Goal: Information Seeking & Learning: Learn about a topic

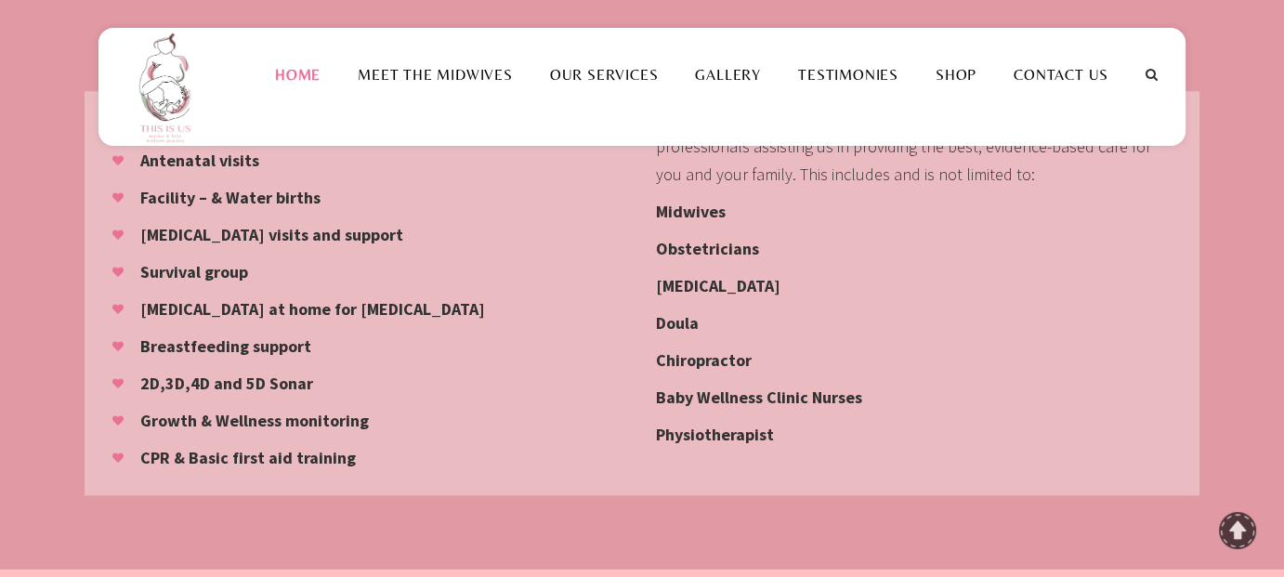
scroll to position [1580, 0]
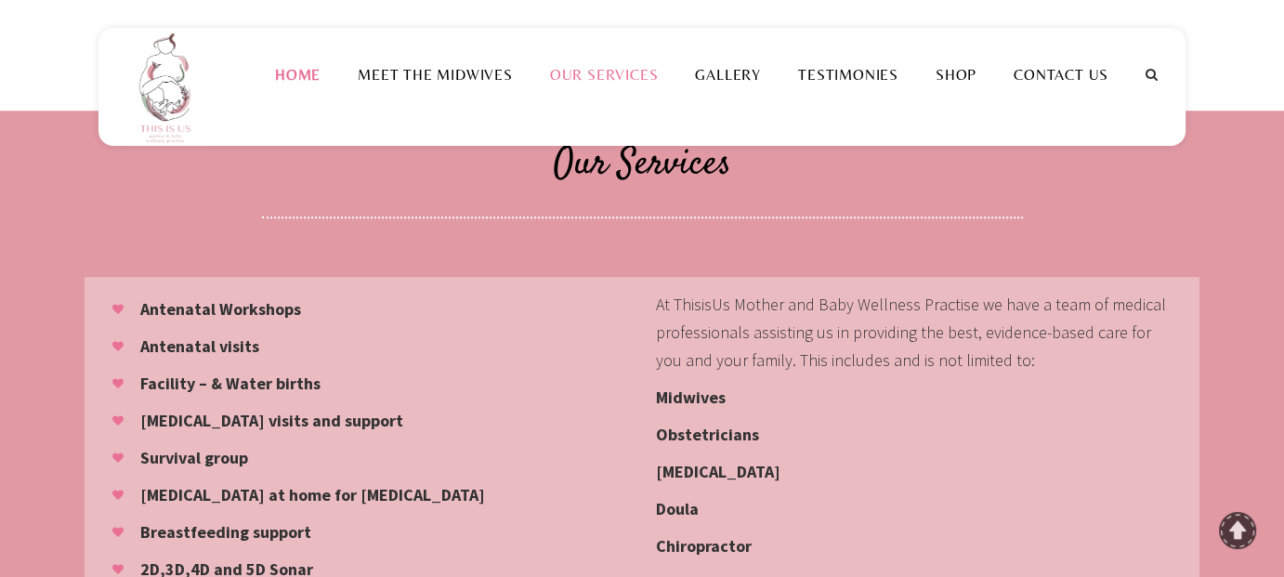
click at [612, 75] on link "Our Services" at bounding box center [604, 75] width 146 height 18
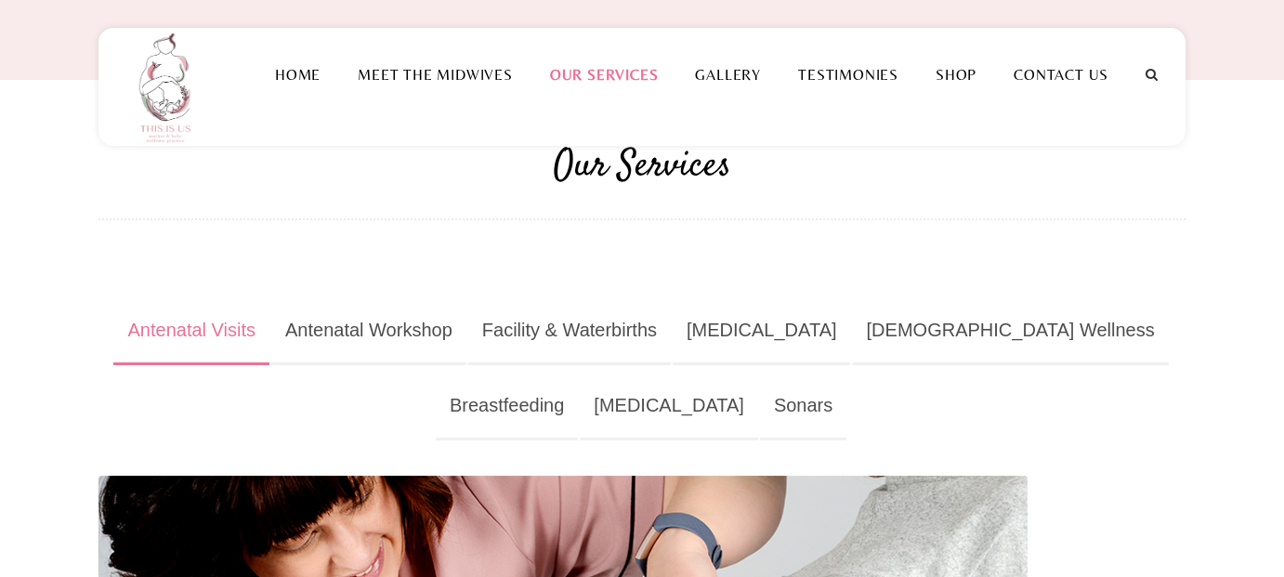
scroll to position [93, 0]
click at [629, 331] on link "Facility & Waterbirths" at bounding box center [569, 330] width 203 height 68
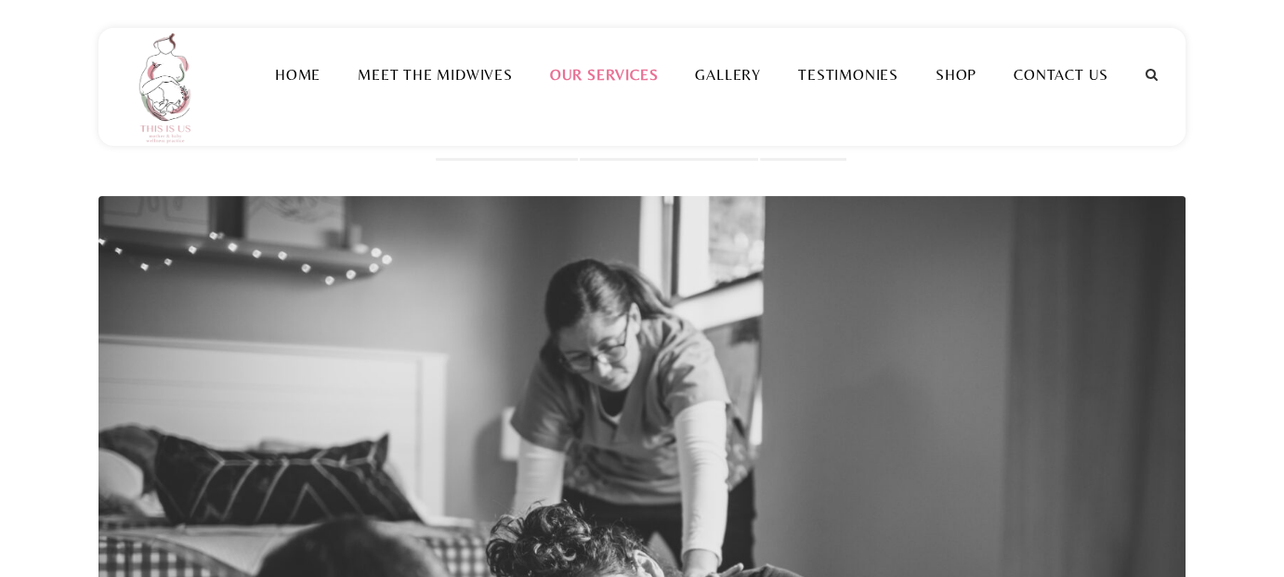
scroll to position [0, 0]
